Goal: Transaction & Acquisition: Purchase product/service

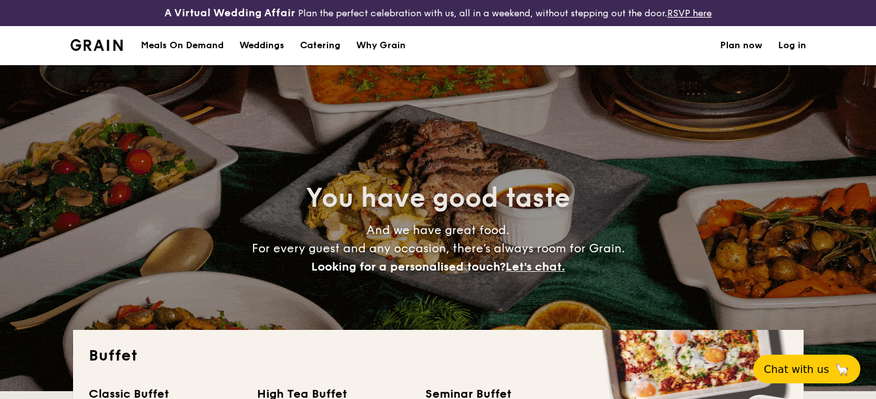
select select
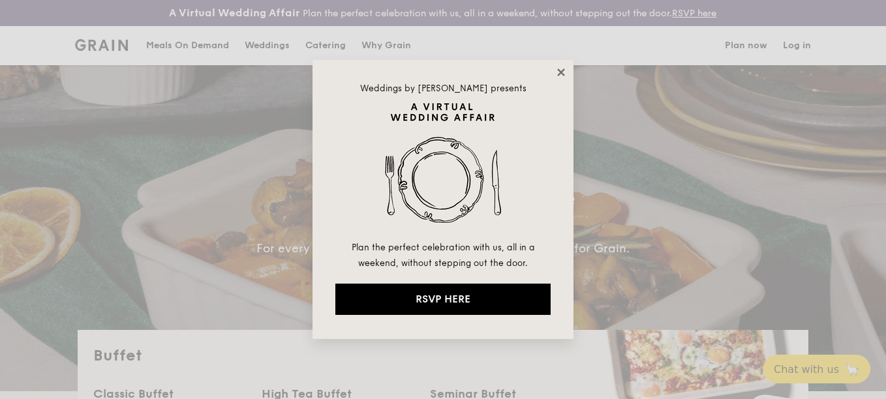
click at [563, 73] on icon at bounding box center [561, 73] width 12 height 12
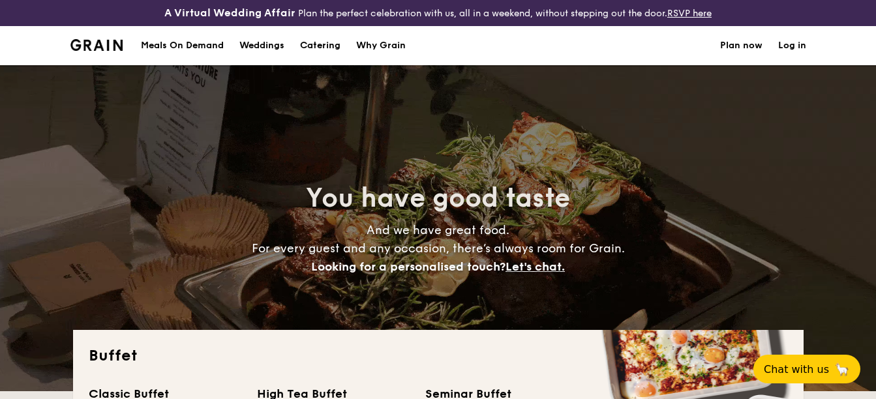
click at [325, 48] on h1 "Catering" at bounding box center [320, 45] width 40 height 39
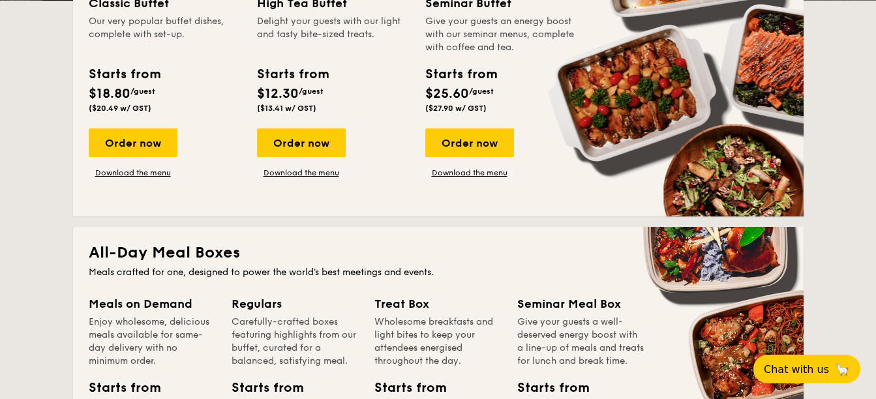
scroll to position [391, 0]
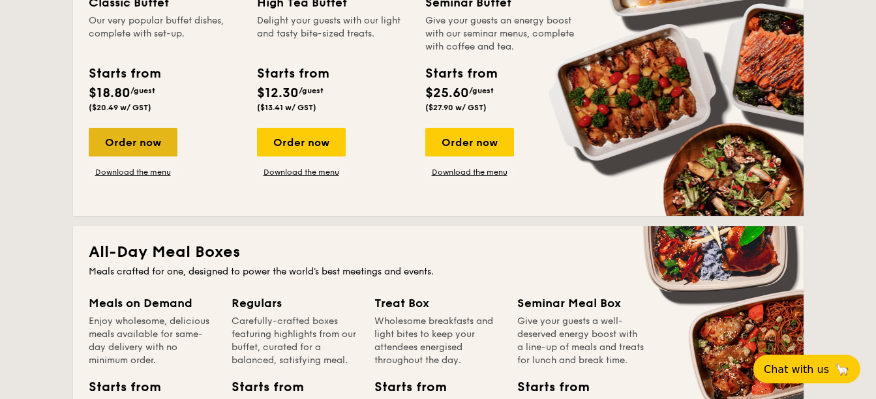
click at [125, 138] on div "Order now" at bounding box center [133, 142] width 89 height 29
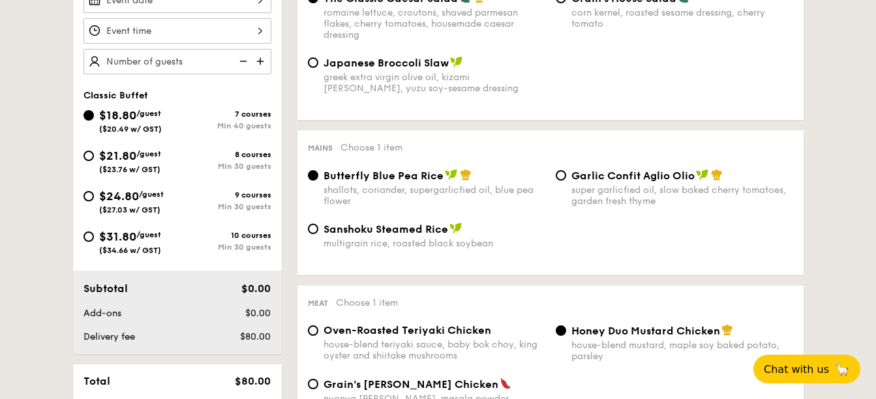
scroll to position [376, 0]
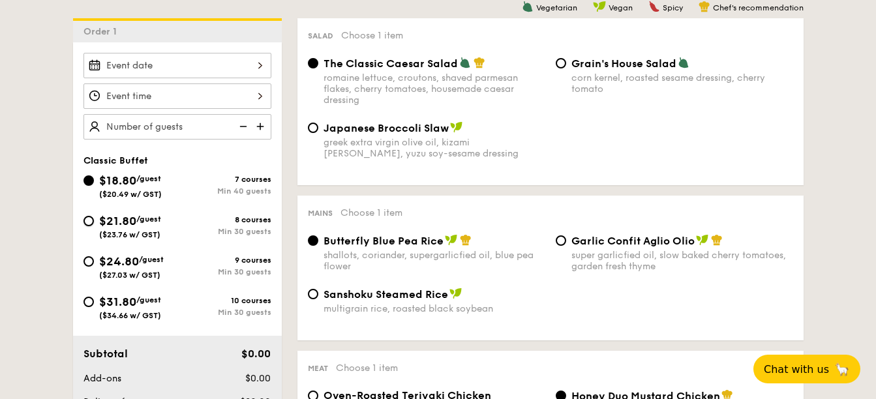
drag, startPoint x: 92, startPoint y: 217, endPoint x: 85, endPoint y: 209, distance: 11.1
click at [87, 211] on div "$18.80 /guest ($20.49 w/ GST) 7 courses Min 40 guests $21.80 /guest ($23.76 w/ …" at bounding box center [177, 253] width 198 height 162
click at [86, 226] on div "$21.80 /guest ($23.76 w/ GST)" at bounding box center [130, 225] width 94 height 27
click at [86, 226] on input "$21.80 /guest ($23.76 w/ GST) 8 courses Min 30 guests" at bounding box center [88, 221] width 10 height 10
radio input "true"
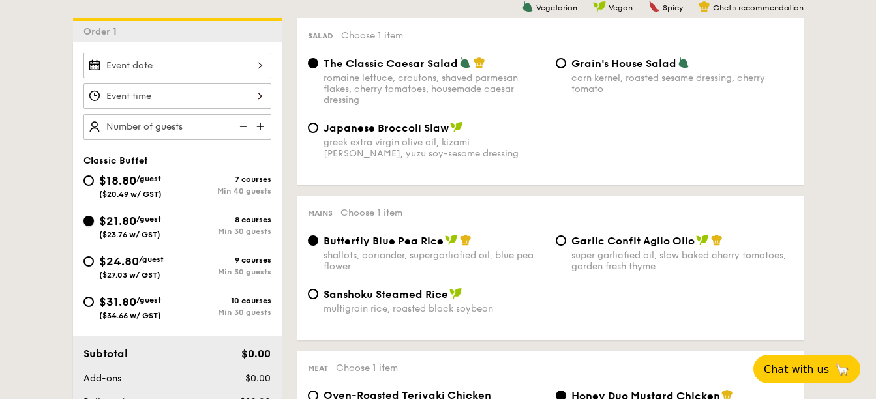
radio input "true"
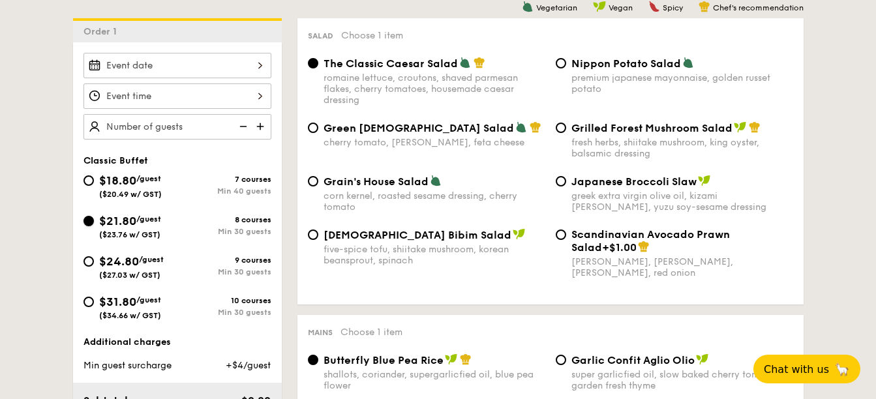
click at [87, 223] on input "$21.80 /guest ($23.76 w/ GST) 8 courses Min 30 guests" at bounding box center [88, 221] width 10 height 10
click at [228, 128] on input "text" at bounding box center [177, 126] width 188 height 25
type input "30 guests"
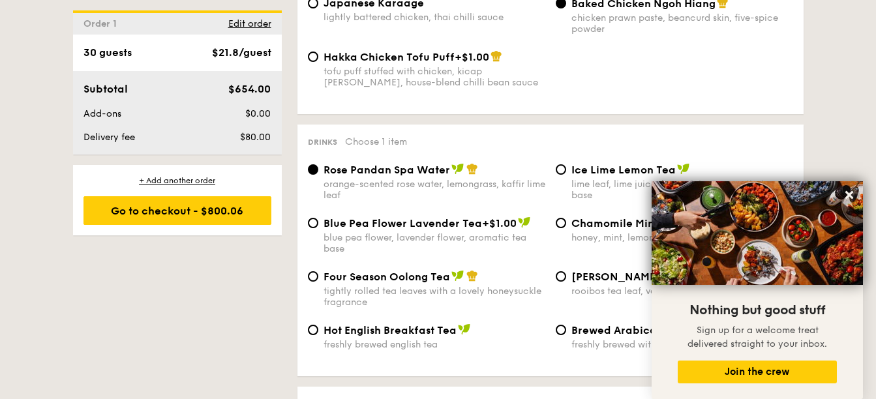
scroll to position [2463, 0]
click at [851, 194] on icon at bounding box center [849, 195] width 8 height 8
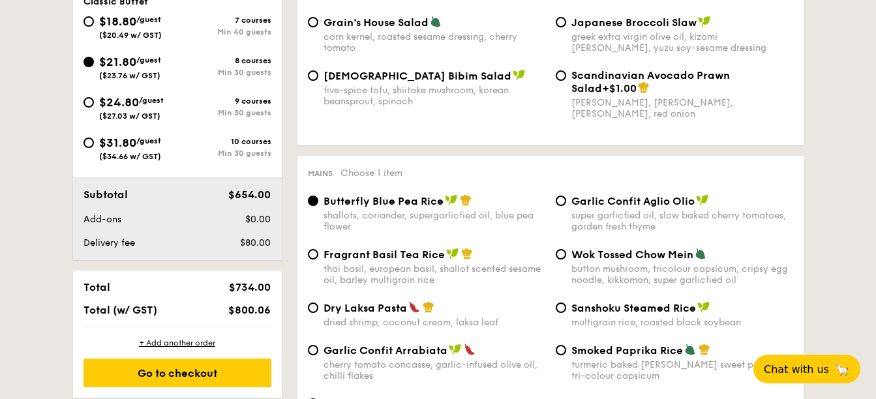
scroll to position [506, 0]
